Goal: Find specific page/section: Find specific page/section

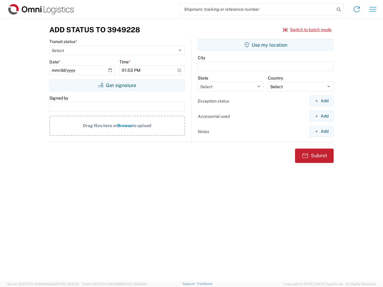
click at [257, 9] on input "search" at bounding box center [257, 9] width 155 height 11
click at [339, 10] on icon at bounding box center [339, 9] width 8 height 8
click at [357, 9] on icon at bounding box center [357, 9] width 10 height 10
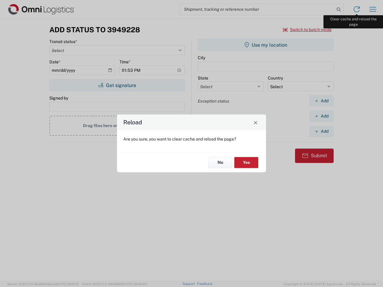
click at [373, 9] on div "Reload Are you sure, you want to clear cache and reload the page? No Yes" at bounding box center [191, 143] width 383 height 287
click at [307, 30] on div "Reload Are you sure, you want to clear cache and reload the page? No Yes" at bounding box center [191, 143] width 383 height 287
click at [117, 85] on div "Reload Are you sure, you want to clear cache and reload the page? No Yes" at bounding box center [191, 143] width 383 height 287
click at [266, 45] on div "Reload Are you sure, you want to clear cache and reload the page? No Yes" at bounding box center [191, 143] width 383 height 287
click at [322, 101] on div "Reload Are you sure, you want to clear cache and reload the page? No Yes" at bounding box center [191, 143] width 383 height 287
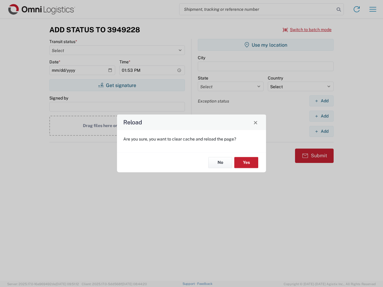
click at [322, 116] on div "Reload Are you sure, you want to clear cache and reload the page? No Yes" at bounding box center [191, 143] width 383 height 287
click at [322, 131] on div "Reload Are you sure, you want to clear cache and reload the page? No Yes" at bounding box center [191, 143] width 383 height 287
